Goal: Task Accomplishment & Management: Manage account settings

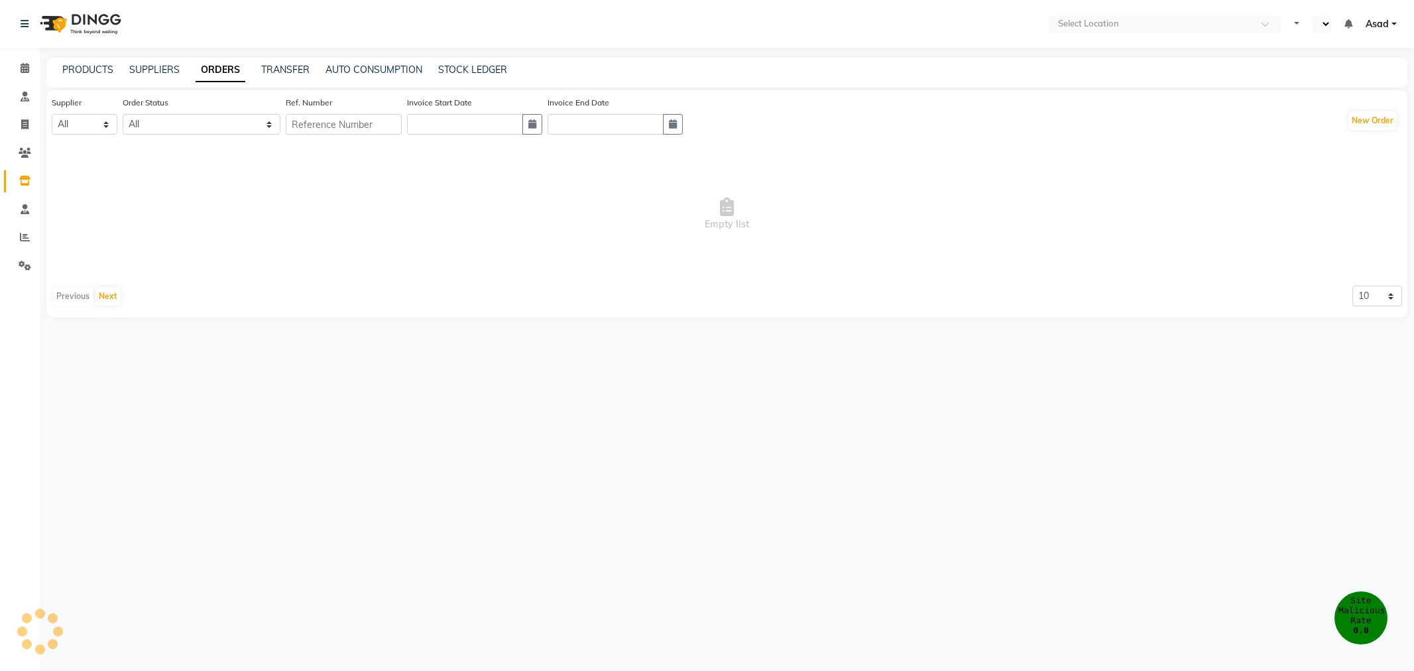
select select "en"
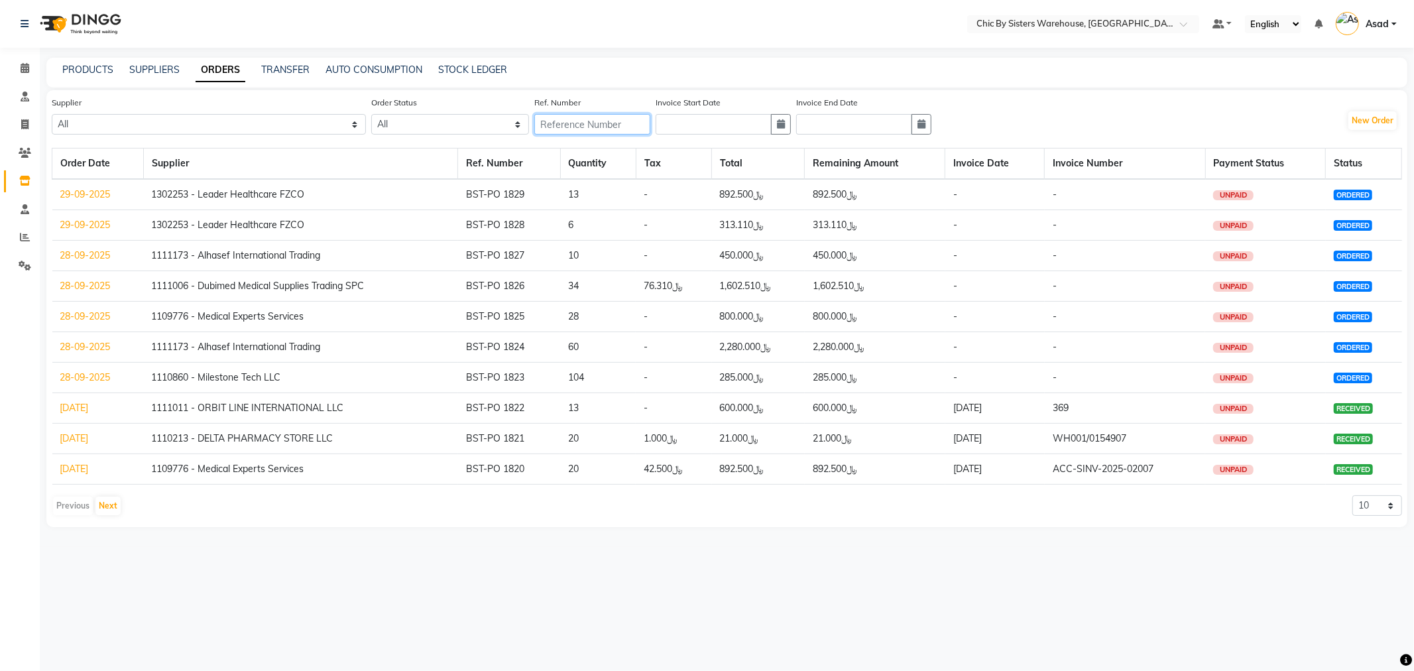
click at [588, 126] on input "text" at bounding box center [592, 124] width 116 height 21
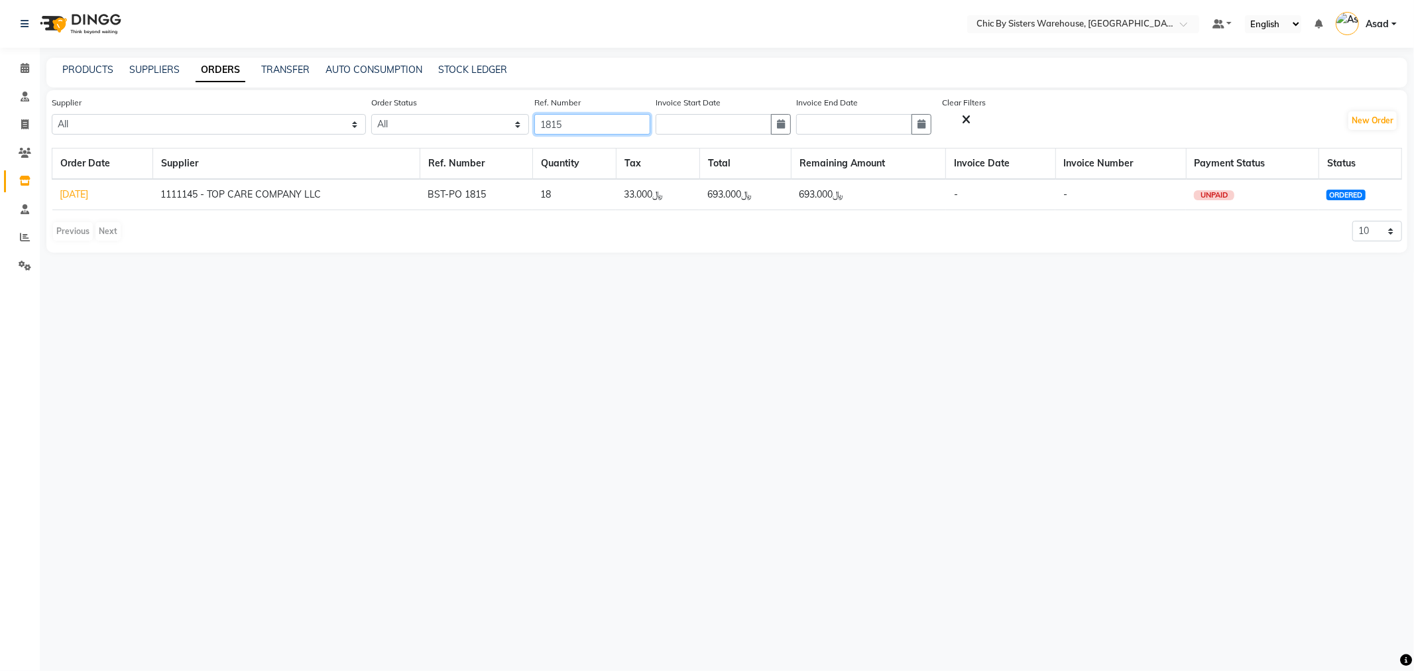
type input "1815"
click at [89, 197] on link "[DATE]" at bounding box center [74, 194] width 29 height 12
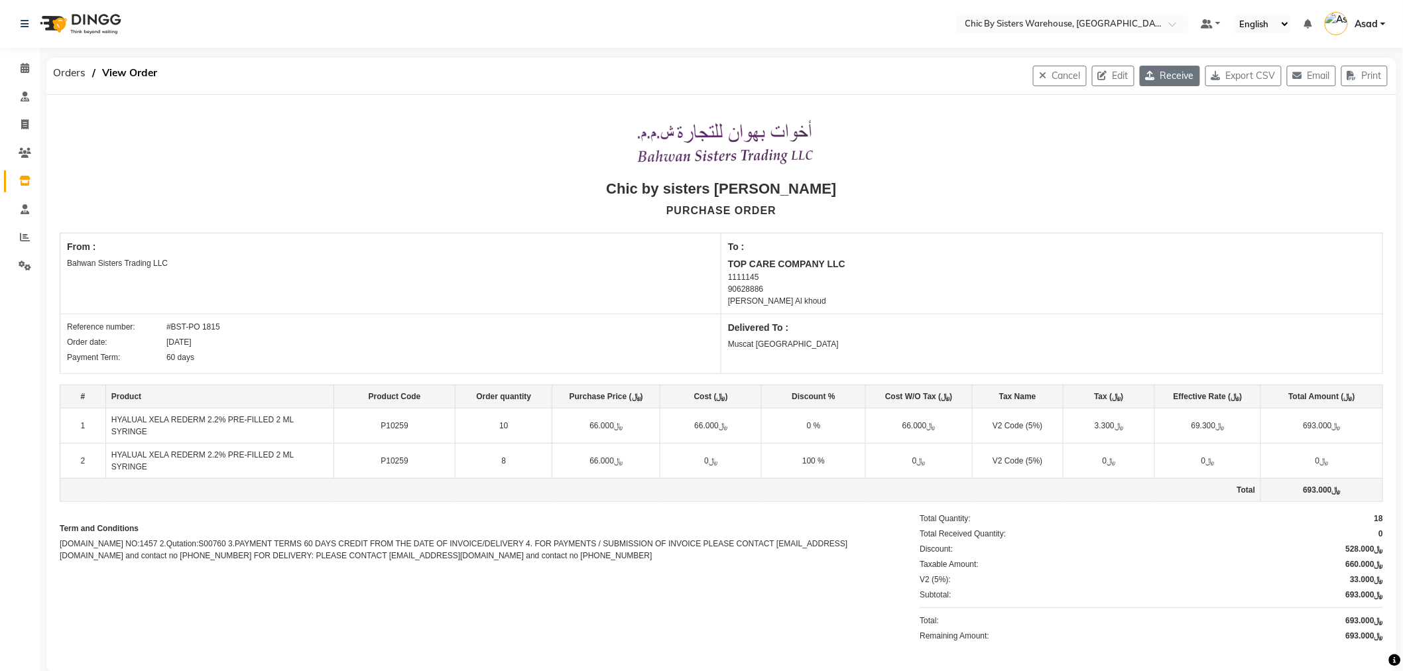
click at [1160, 83] on button "Receive" at bounding box center [1170, 76] width 60 height 21
select select "1087"
select select "1088"
select select "4536"
select select "false"
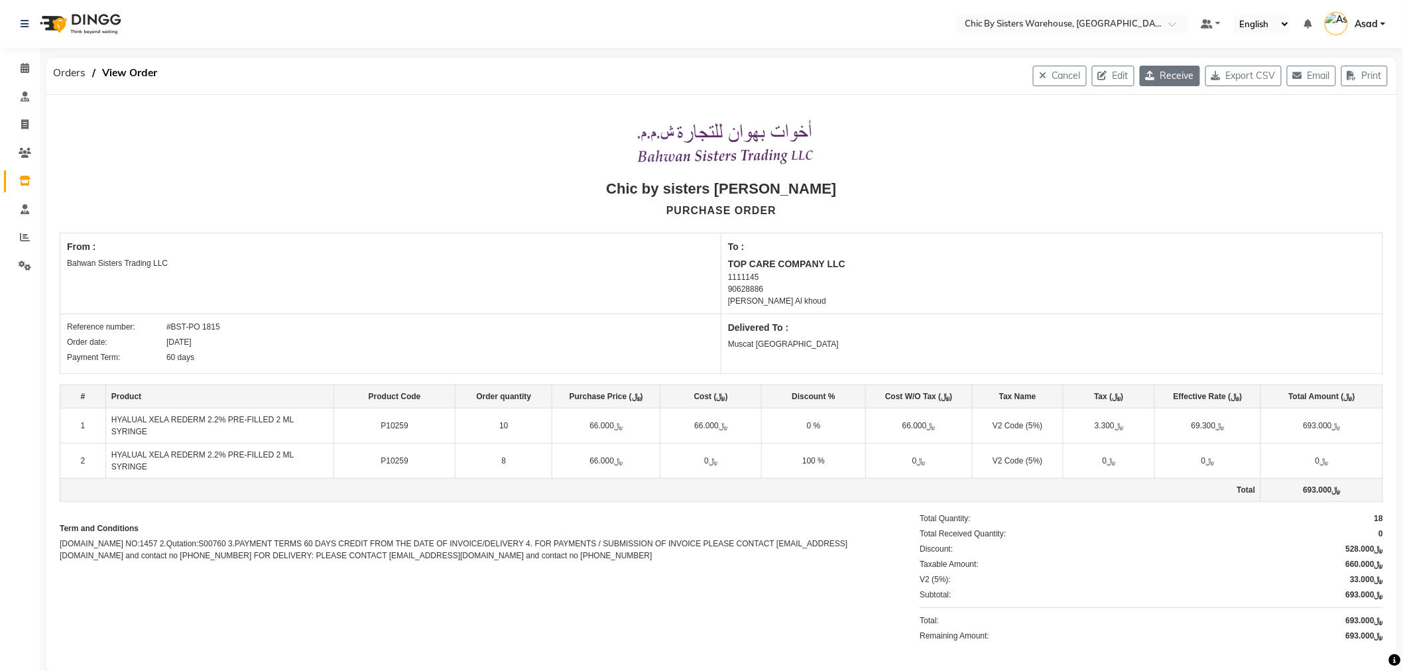
select select "3841"
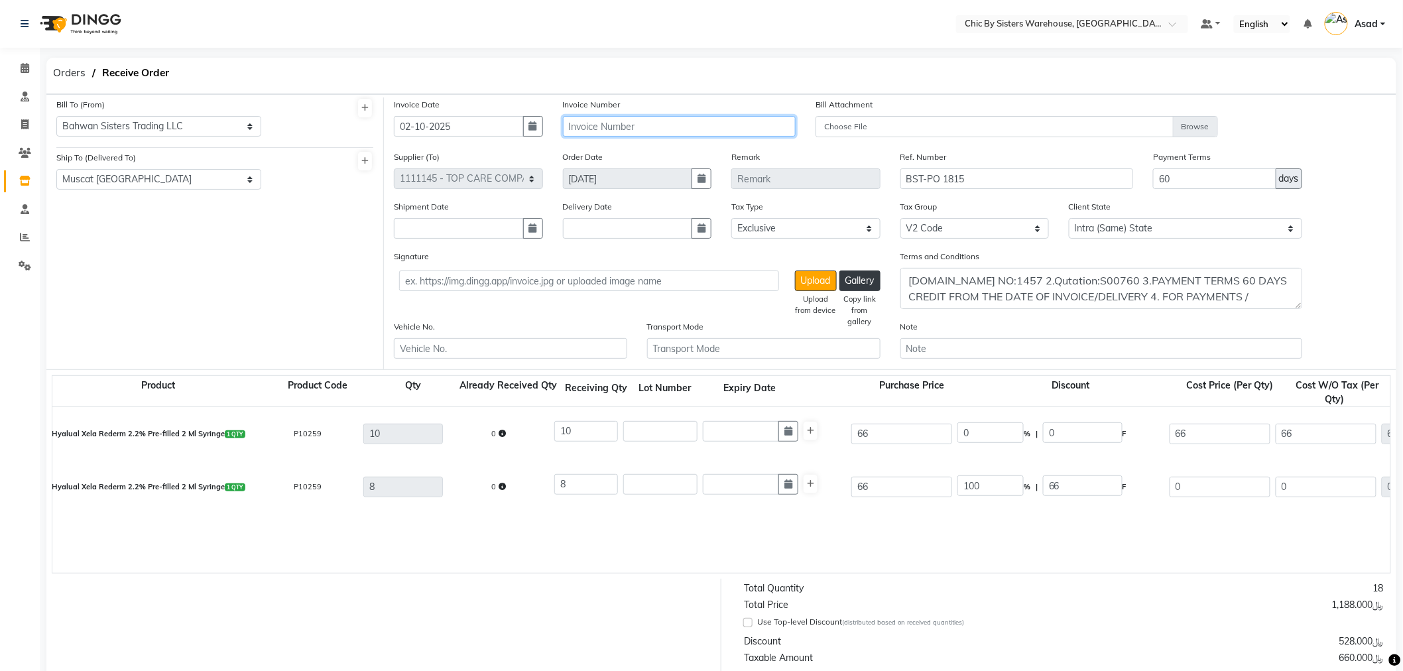
click at [619, 123] on input "text" at bounding box center [679, 126] width 233 height 21
type input "INV/2025/00586"
click at [648, 436] on input "text" at bounding box center [660, 431] width 74 height 21
type input "1124-2"
click at [668, 481] on input "text" at bounding box center [660, 484] width 74 height 21
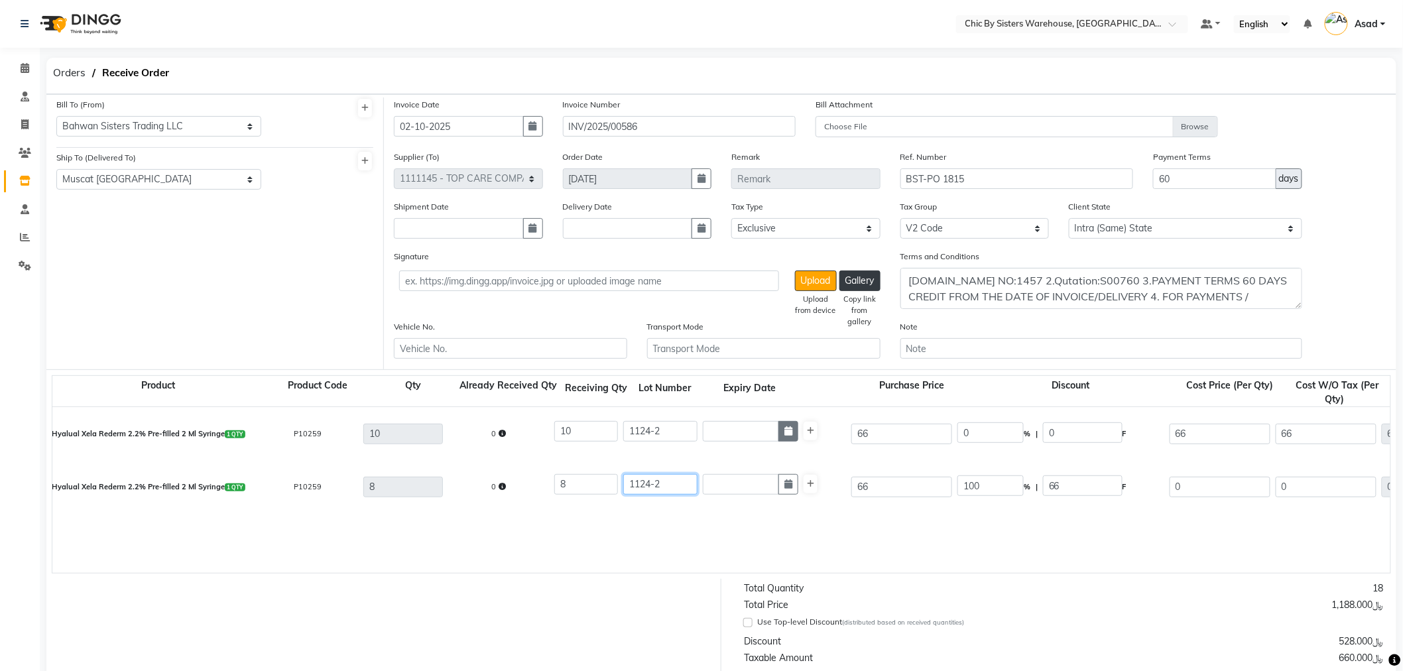
type input "1124-2"
click at [784, 434] on icon "button" at bounding box center [788, 430] width 8 height 9
select select "10"
select select "2025"
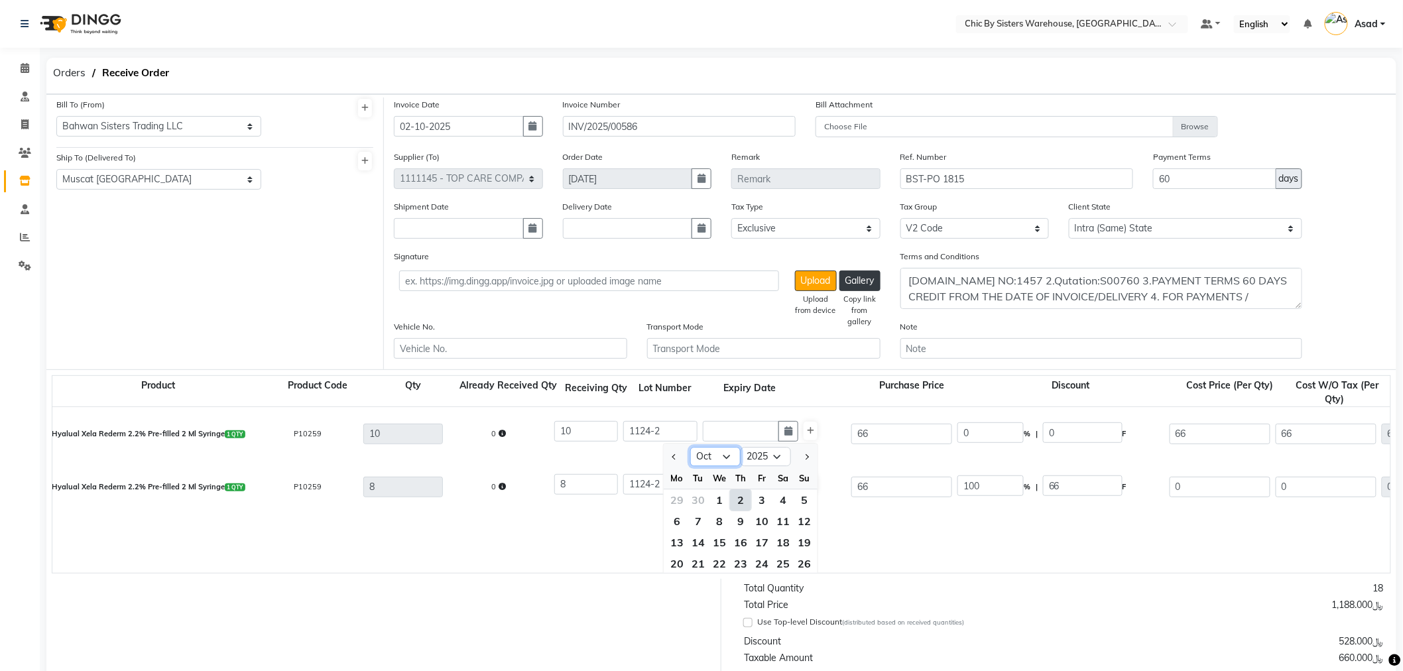
click at [731, 456] on select "Jan Feb Mar Apr May Jun [DATE] Aug Sep Oct Nov Dec" at bounding box center [715, 457] width 50 height 20
select select "8"
click at [690, 448] on select "Jan Feb Mar Apr May Jun [DATE] Aug Sep Oct Nov Dec" at bounding box center [715, 457] width 50 height 20
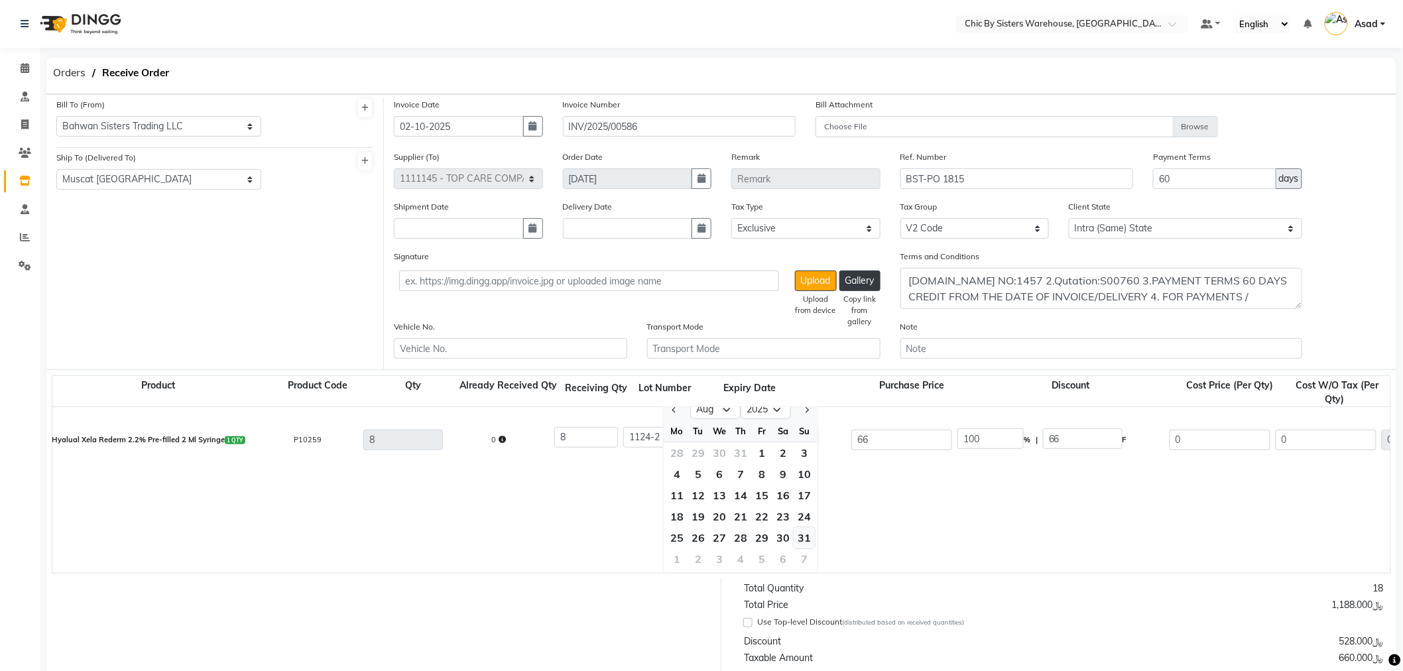
click at [803, 538] on div "31" at bounding box center [804, 537] width 21 height 21
type input "[DATE]"
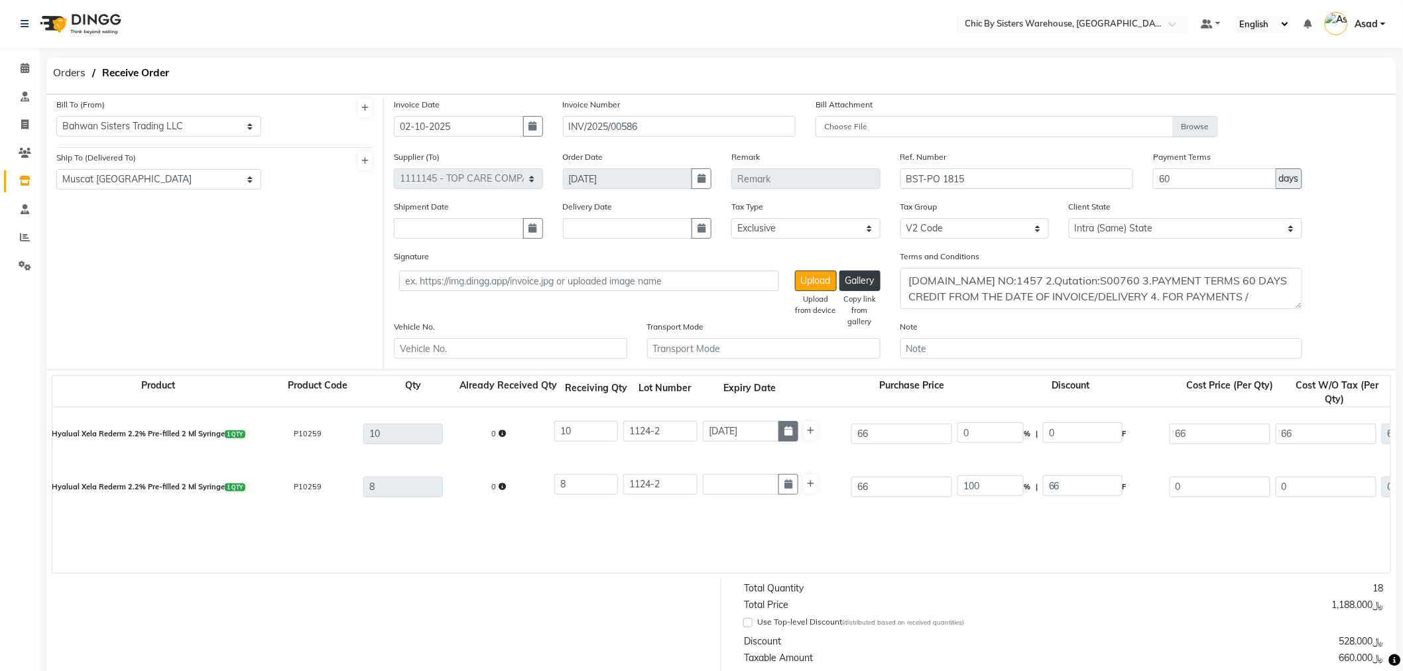
click at [788, 429] on icon "button" at bounding box center [788, 430] width 8 height 9
select select "8"
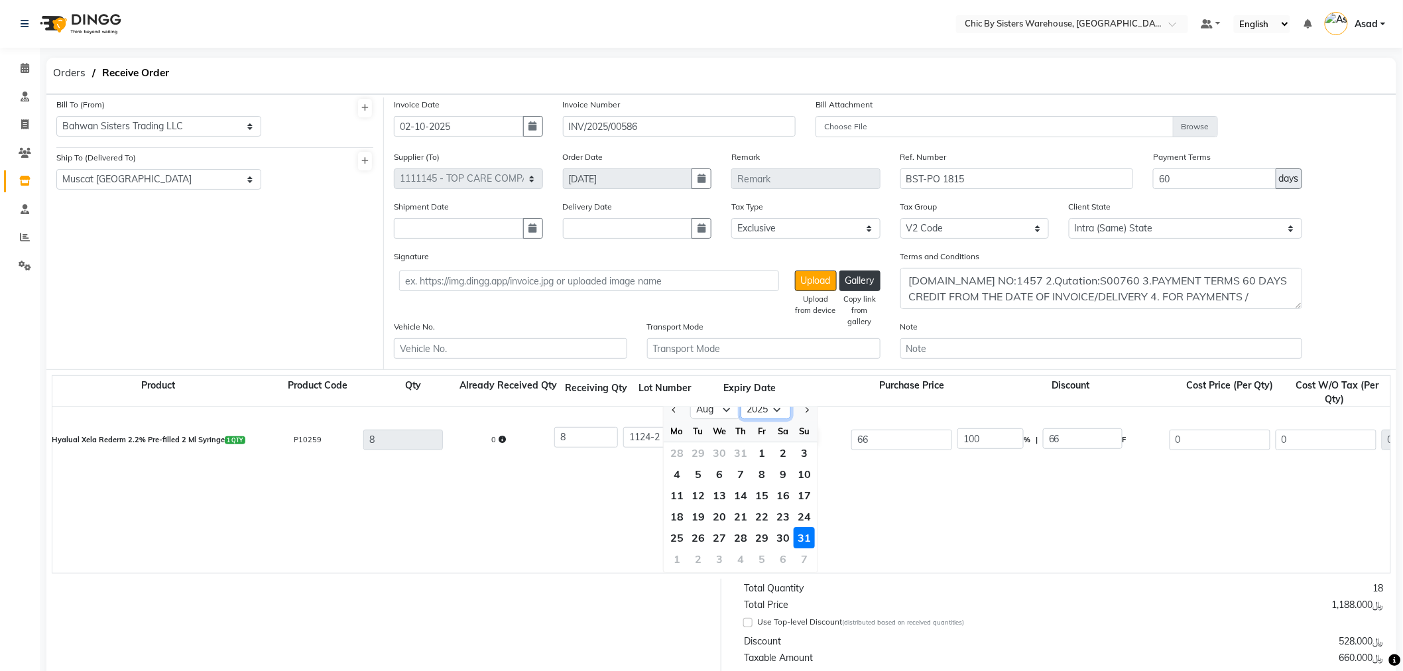
scroll to position [40, 0]
click at [776, 412] on select "2015 2016 2017 2018 2019 2020 2021 2022 2023 2024 2025 2026 2027 2028 2029 2030…" at bounding box center [766, 417] width 50 height 20
select select "2026"
click at [741, 408] on select "2015 2016 2017 2018 2019 2020 2021 2022 2023 2024 2025 2026 2027 2028 2029 2030…" at bounding box center [766, 417] width 50 height 20
click at [844, 416] on div "Hyalual Xela Rederm 2.2% Pre-filled 2 Ml Syringe 1 QTY P10259 10 0 10 1124-2 [D…" at bounding box center [1390, 393] width 2696 height 53
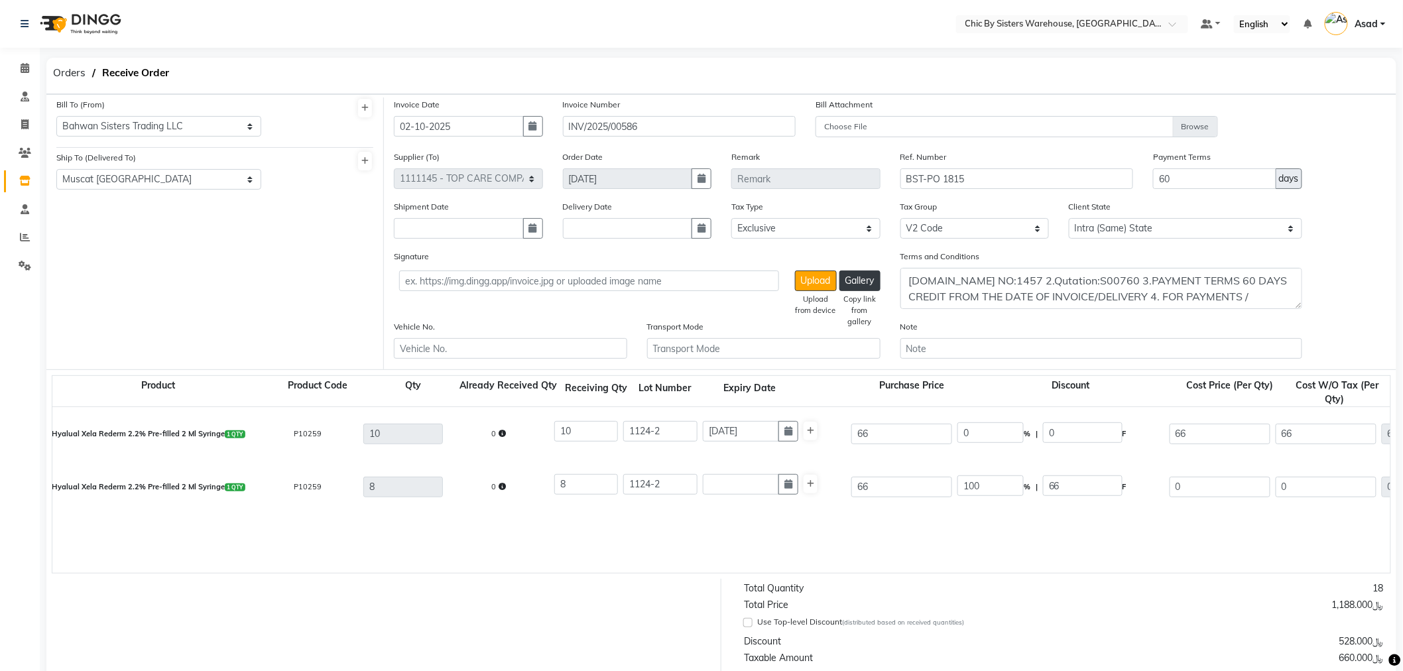
scroll to position [0, 0]
click at [775, 433] on input "[DATE]" at bounding box center [741, 431] width 76 height 21
select select "8"
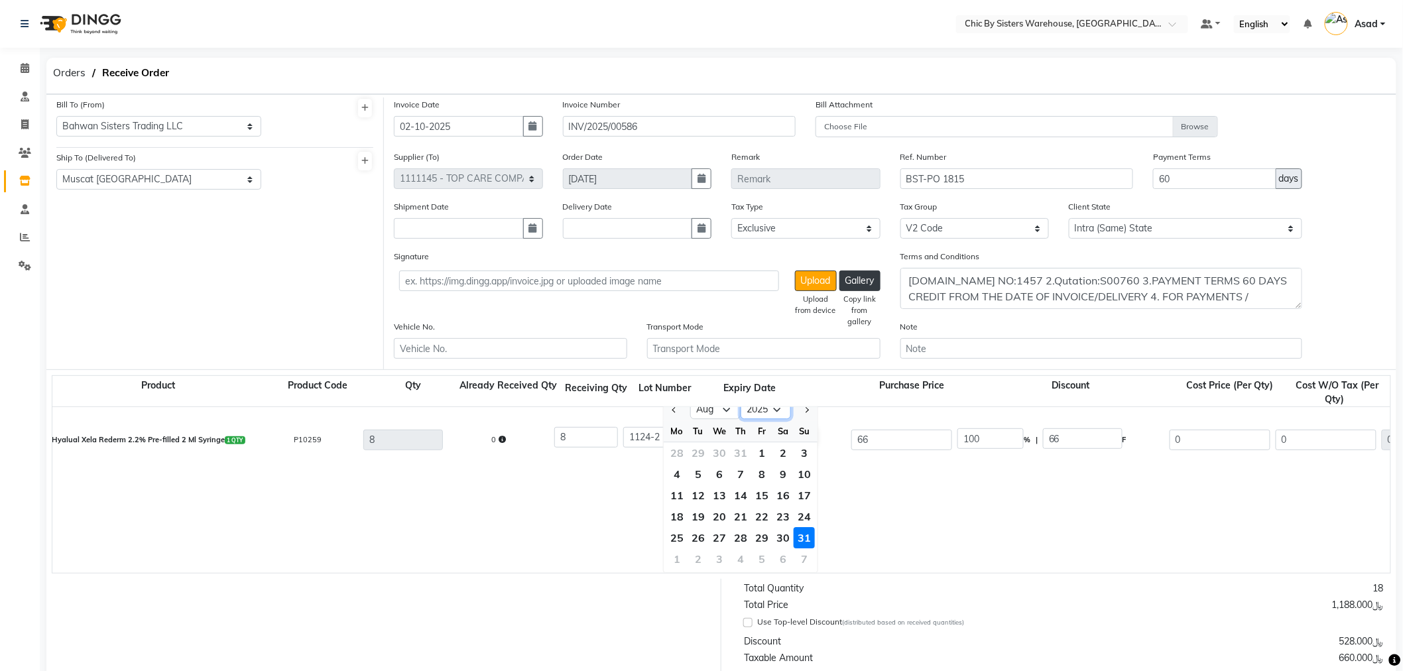
click at [769, 409] on select "2015 2016 2017 2018 2019 2020 2021 2022 2023 2024 2025 2026 2027 2028 2029 2030…" at bounding box center [766, 410] width 50 height 20
select select "2026"
click at [741, 408] on select "2015 2016 2017 2018 2019 2020 2021 2022 2023 2024 2025 2026 2027 2028 2029 2030…" at bounding box center [766, 417] width 50 height 20
click at [672, 566] on div "31" at bounding box center [676, 566] width 21 height 21
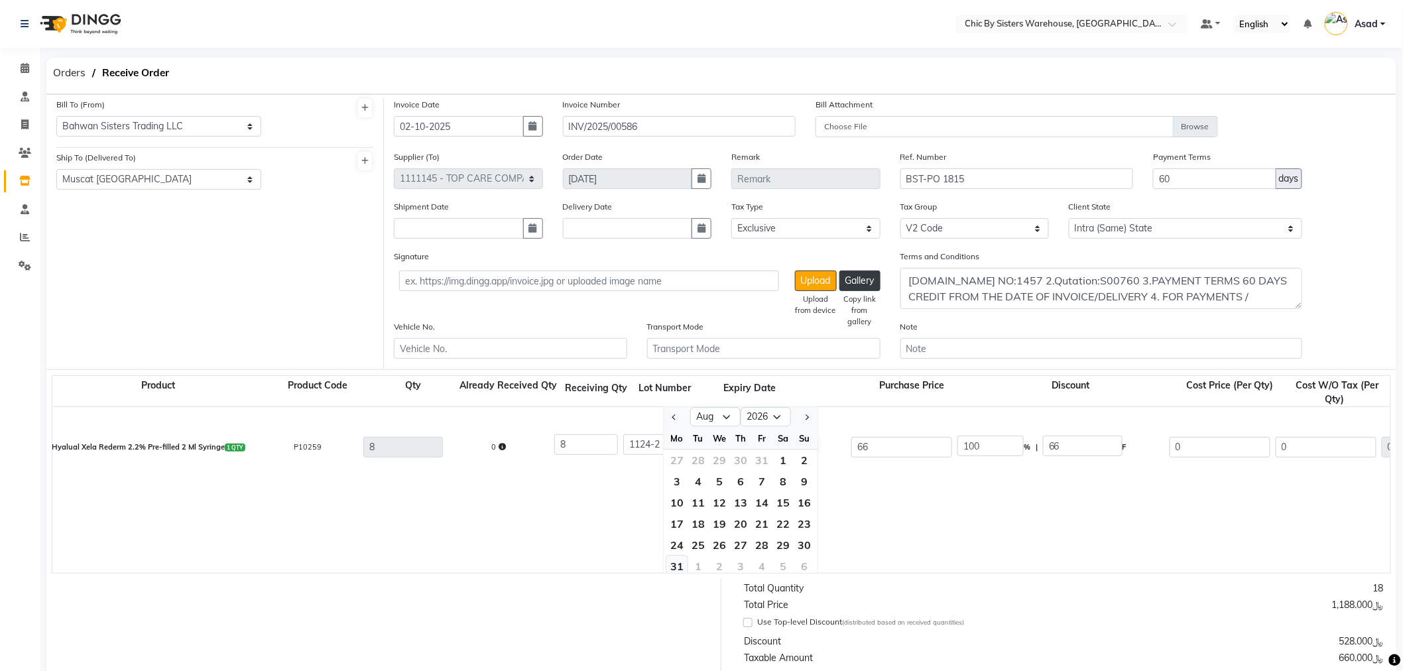
type input "[DATE]"
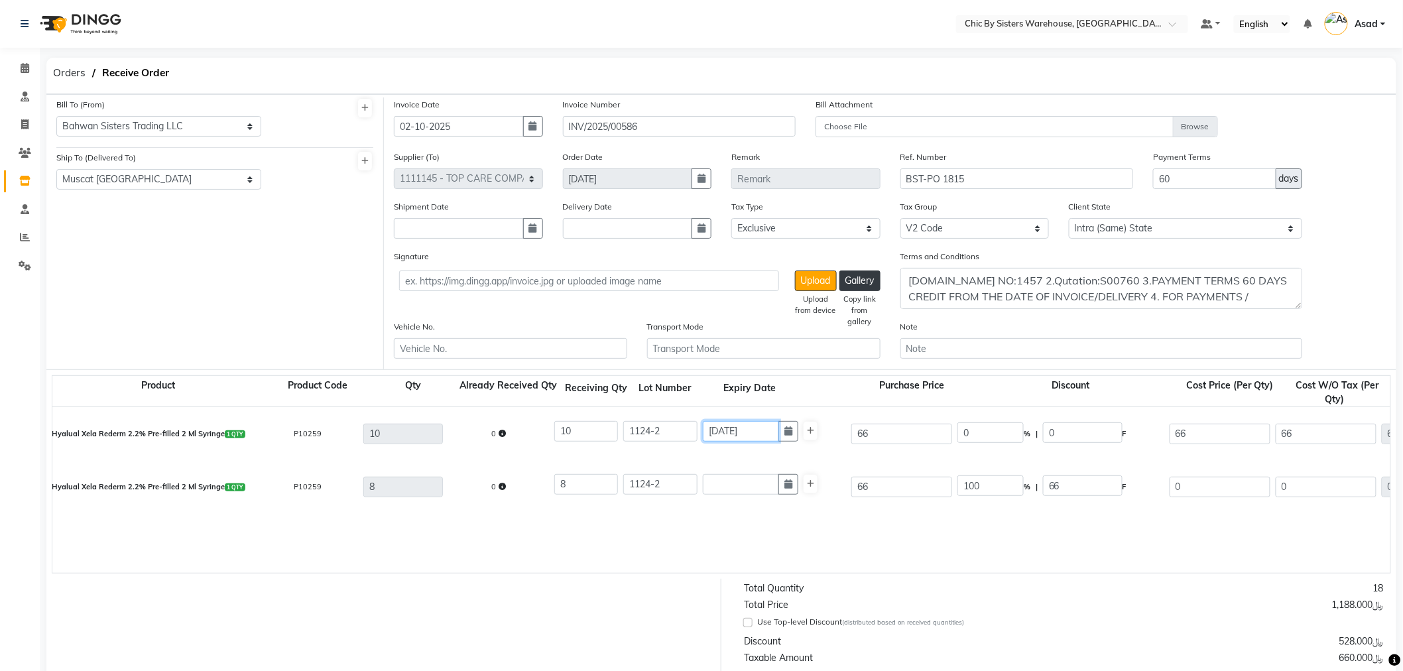
scroll to position [0, 0]
click at [792, 487] on button "button" at bounding box center [789, 484] width 20 height 21
select select "10"
click at [764, 516] on select "2015 2016 2017 2018 2019 2020 2021 2022 2023 2024 2025 2026 2027 2028 2029 2030…" at bounding box center [766, 510] width 50 height 20
select select "2026"
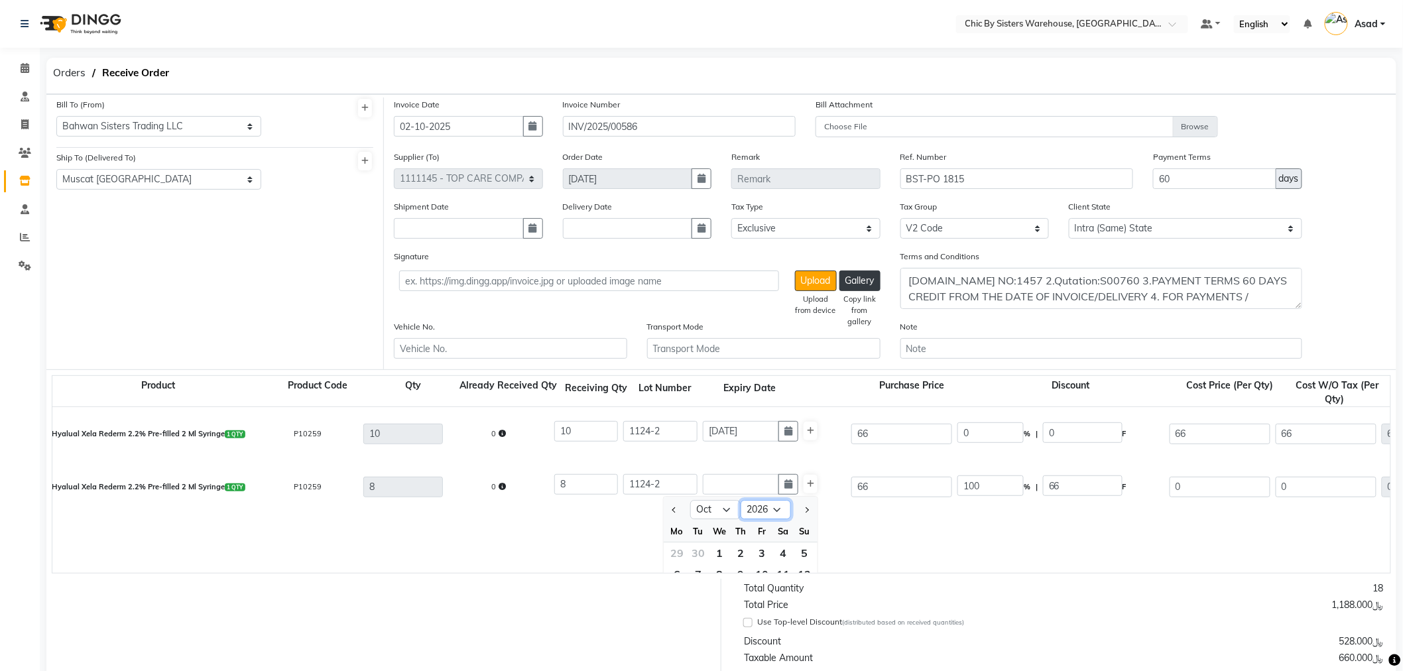
click at [741, 501] on select "2015 2016 2017 2018 2019 2020 2021 2022 2023 2024 2025 2026 2027 2028 2029 2030…" at bounding box center [766, 510] width 50 height 20
click at [711, 519] on select "Jan Feb Mar Apr May Jun [DATE] Aug Sep Oct Nov Dec" at bounding box center [715, 510] width 50 height 20
select select "8"
click at [690, 501] on select "Jan Feb Mar Apr May Jun [DATE] Aug Sep Oct Nov Dec" at bounding box center [715, 510] width 50 height 20
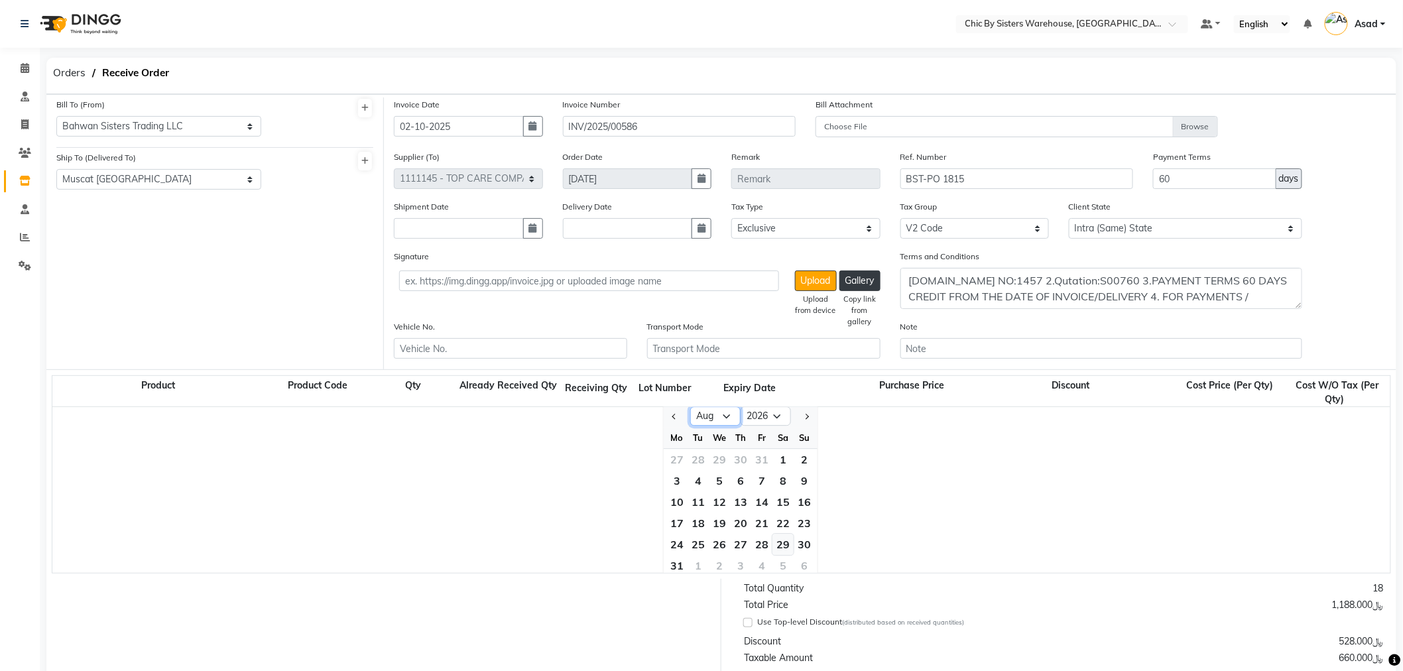
scroll to position [100, 0]
click at [680, 561] on div "31" at bounding box center [676, 558] width 21 height 21
type input "[DATE]"
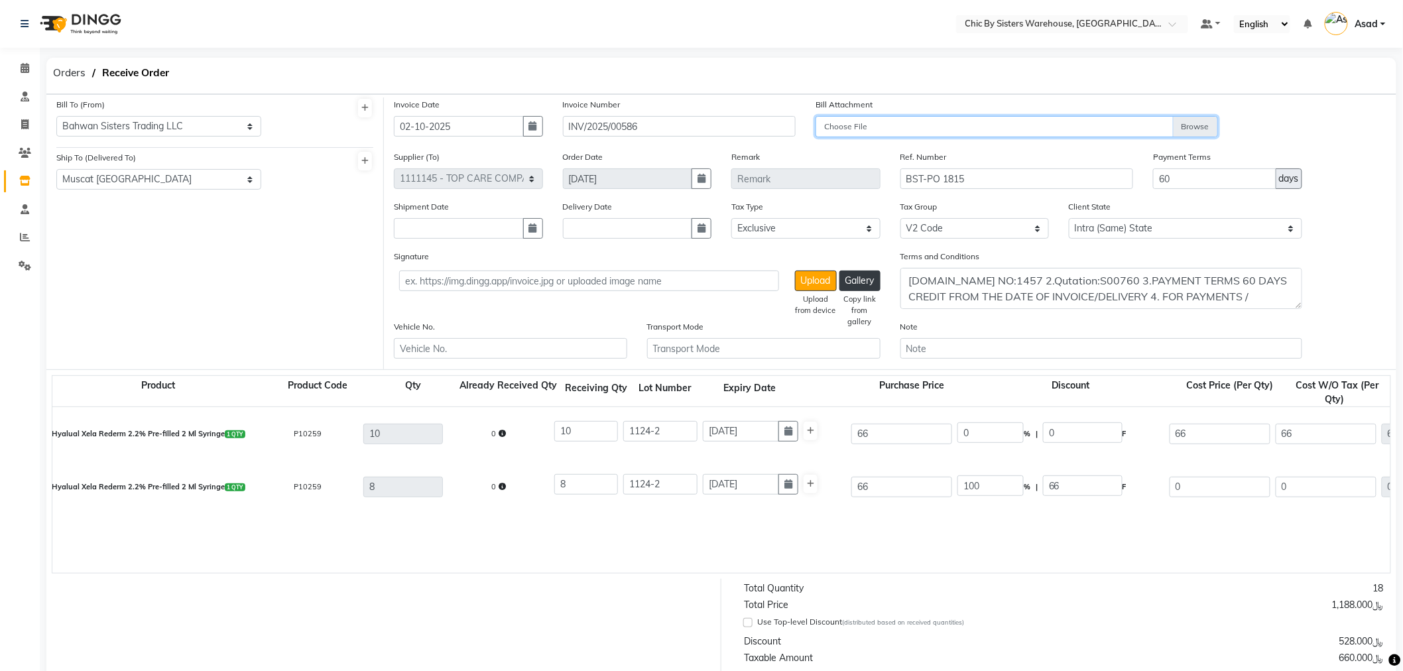
click at [1183, 129] on input "Choose File" at bounding box center [1017, 127] width 402 height 23
type input "C:\fakepath\1815.pdf"
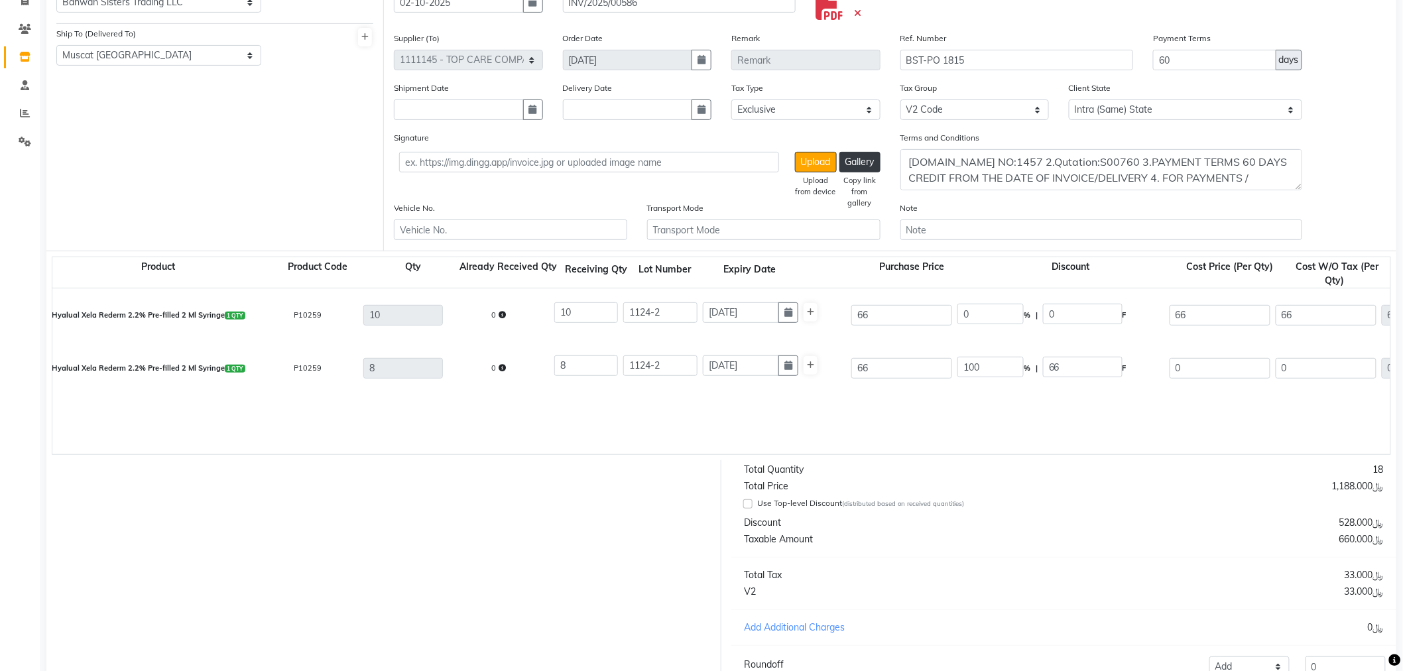
scroll to position [248, 0]
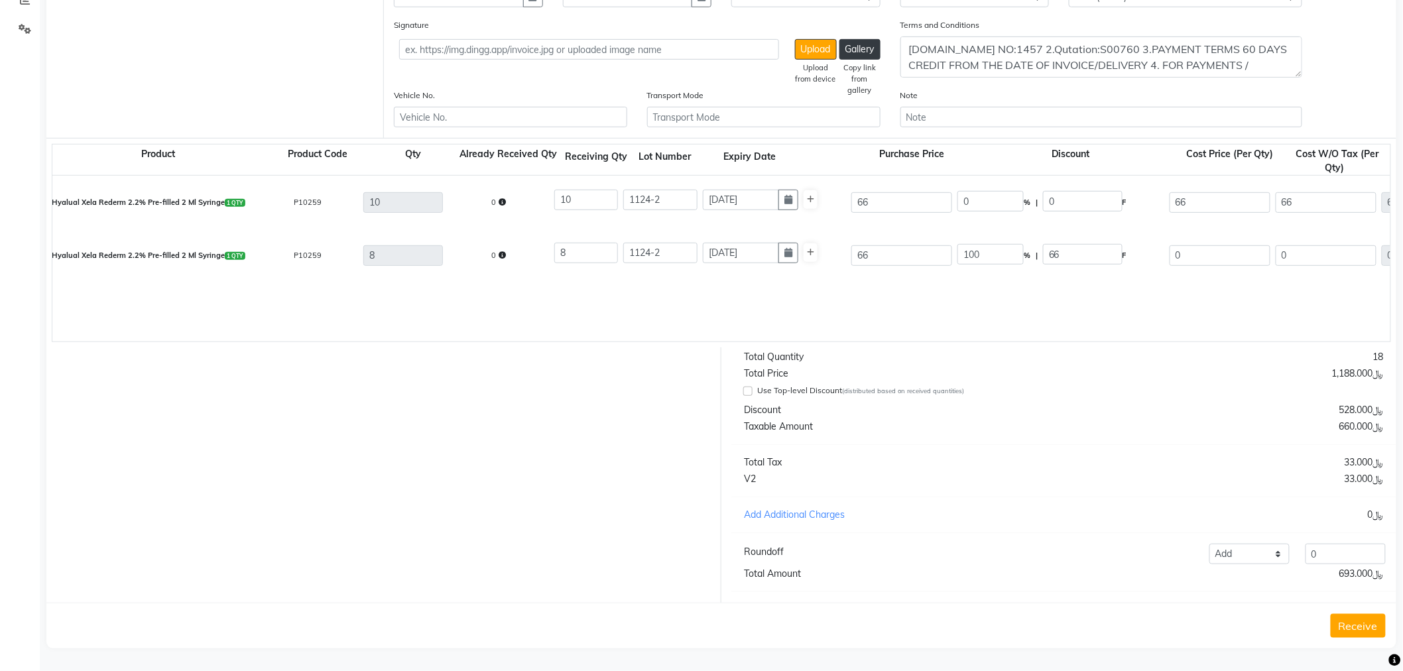
click at [1374, 631] on button "Receive" at bounding box center [1358, 626] width 55 height 24
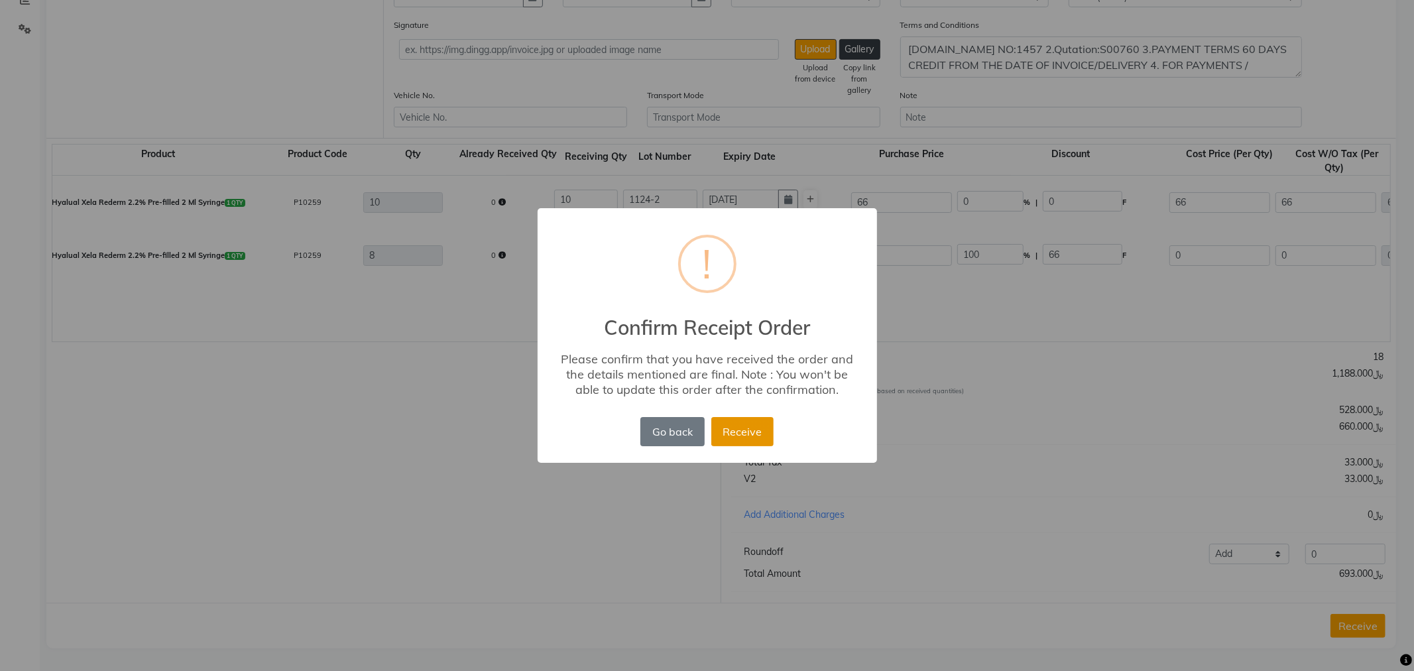
click at [753, 436] on button "Receive" at bounding box center [743, 431] width 62 height 29
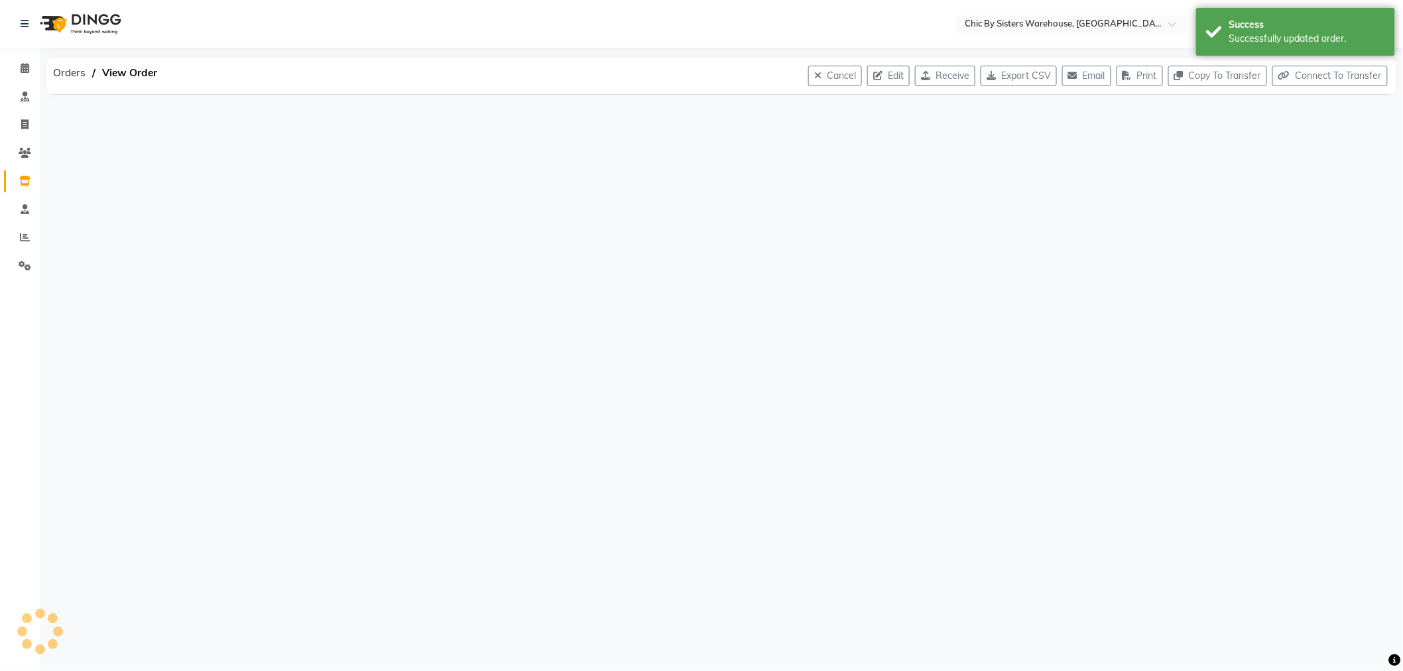
scroll to position [0, 0]
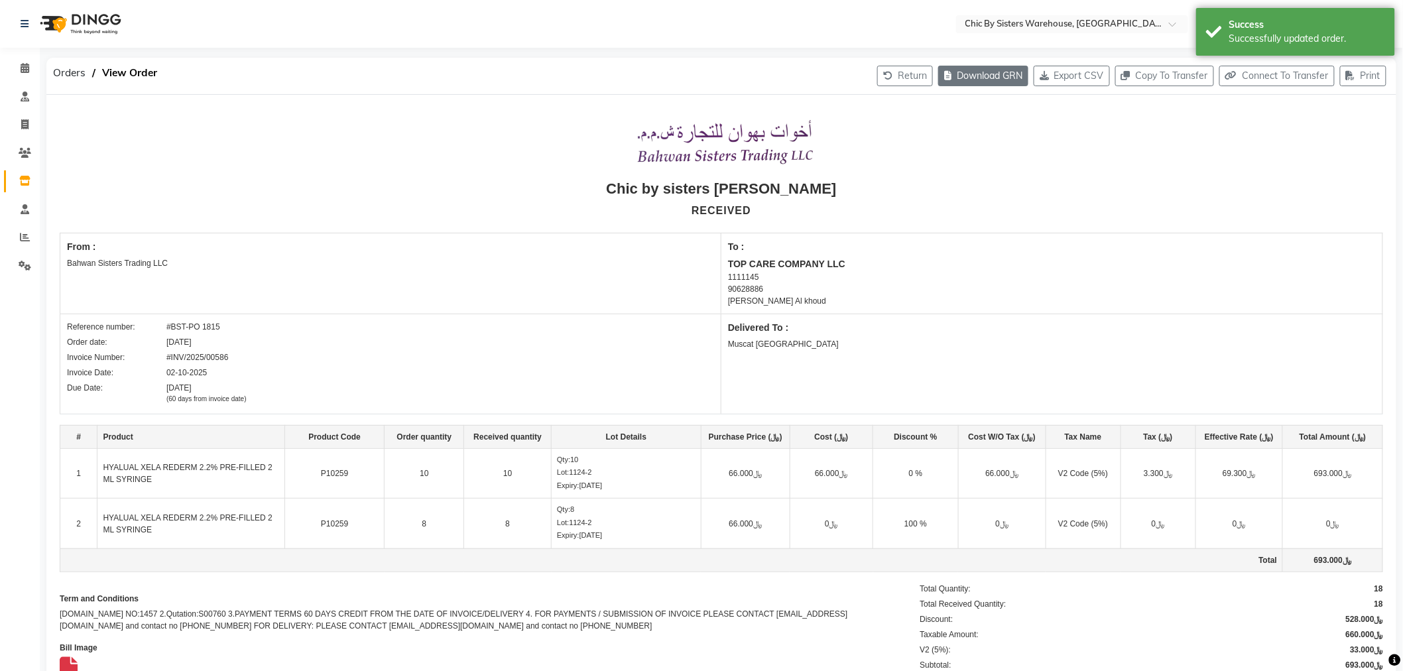
click at [980, 78] on button "Download GRN" at bounding box center [983, 76] width 90 height 21
